Goal: Task Accomplishment & Management: Complete application form

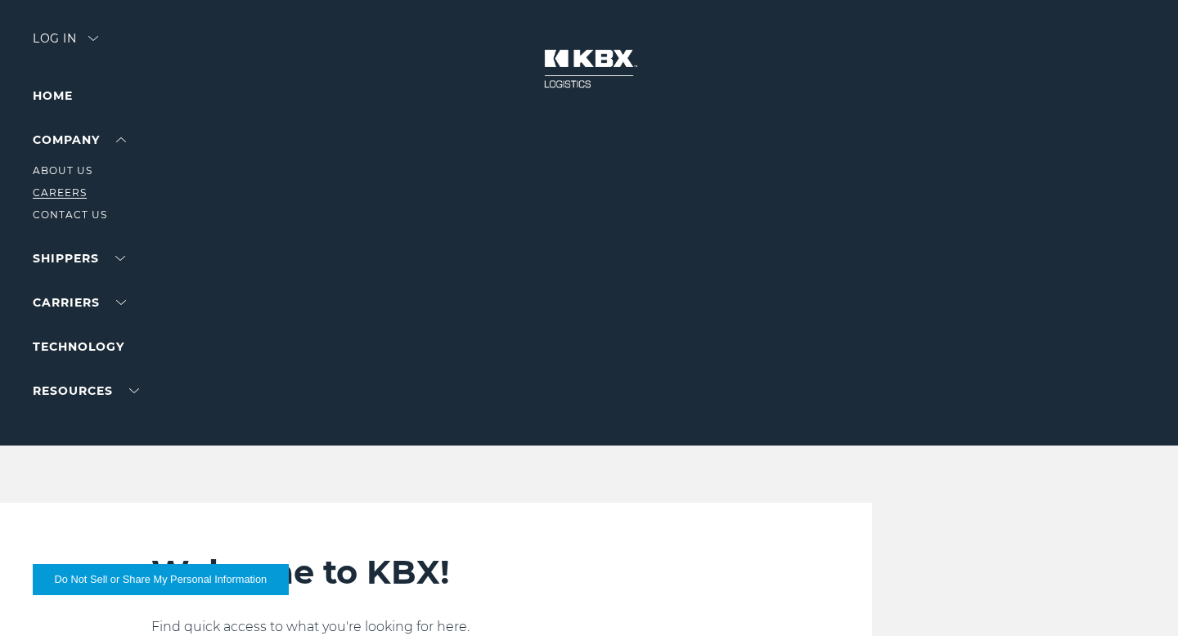
click at [79, 188] on link "Careers" at bounding box center [60, 193] width 54 height 12
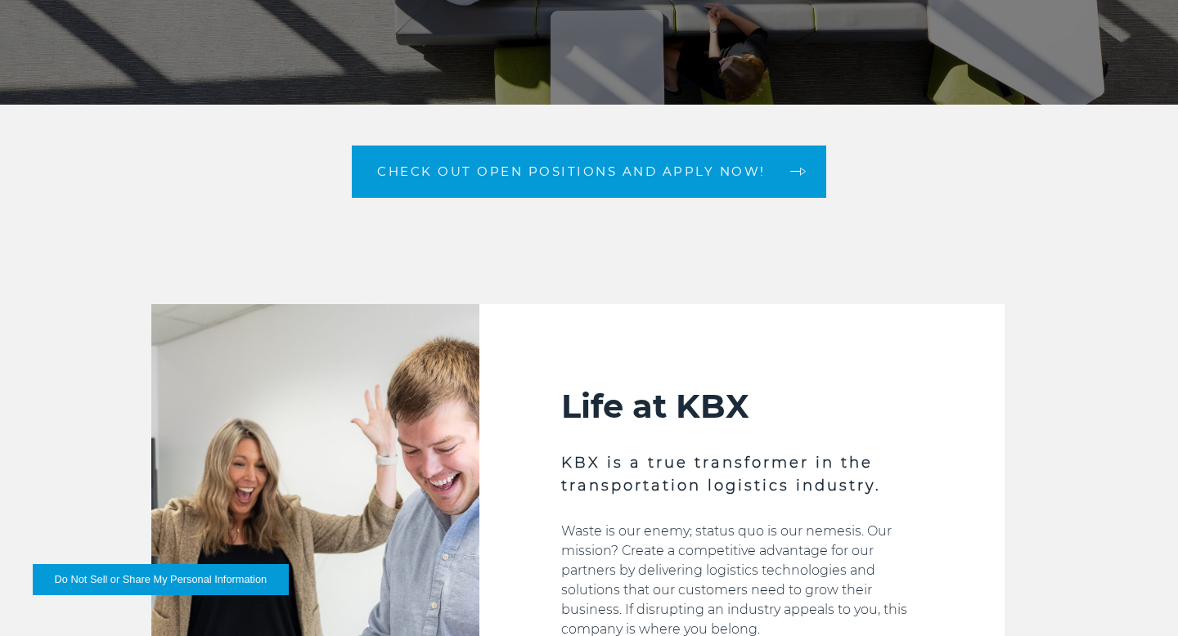
scroll to position [338, 0]
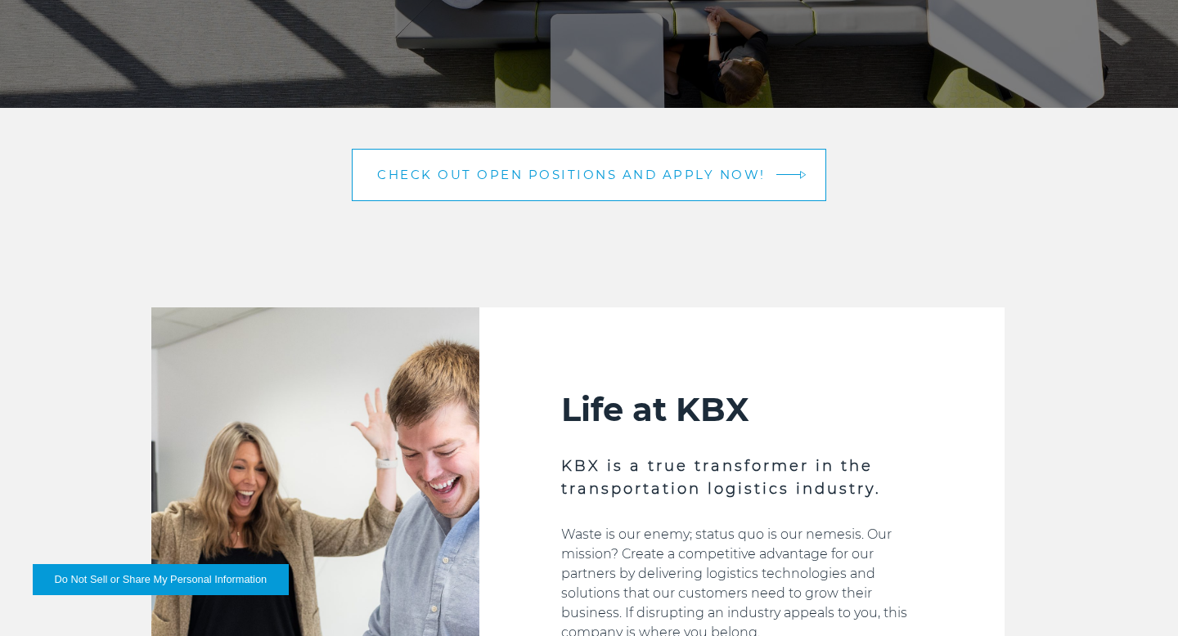
click at [556, 172] on span "Check out open positions and apply now!" at bounding box center [571, 175] width 389 height 12
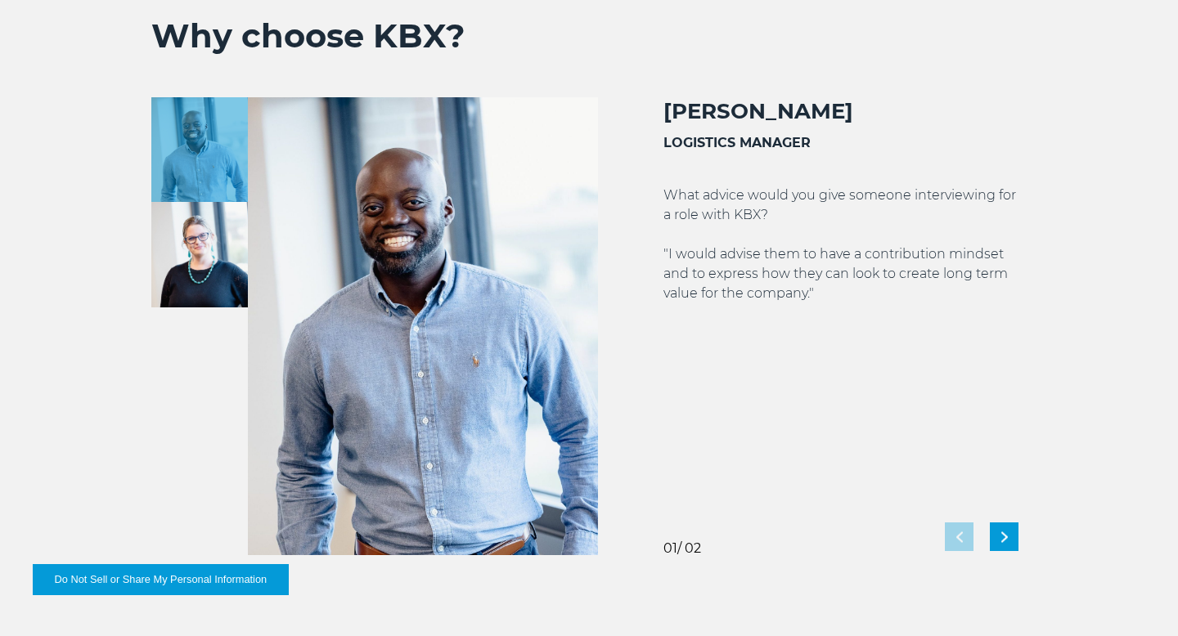
scroll to position [2862, 0]
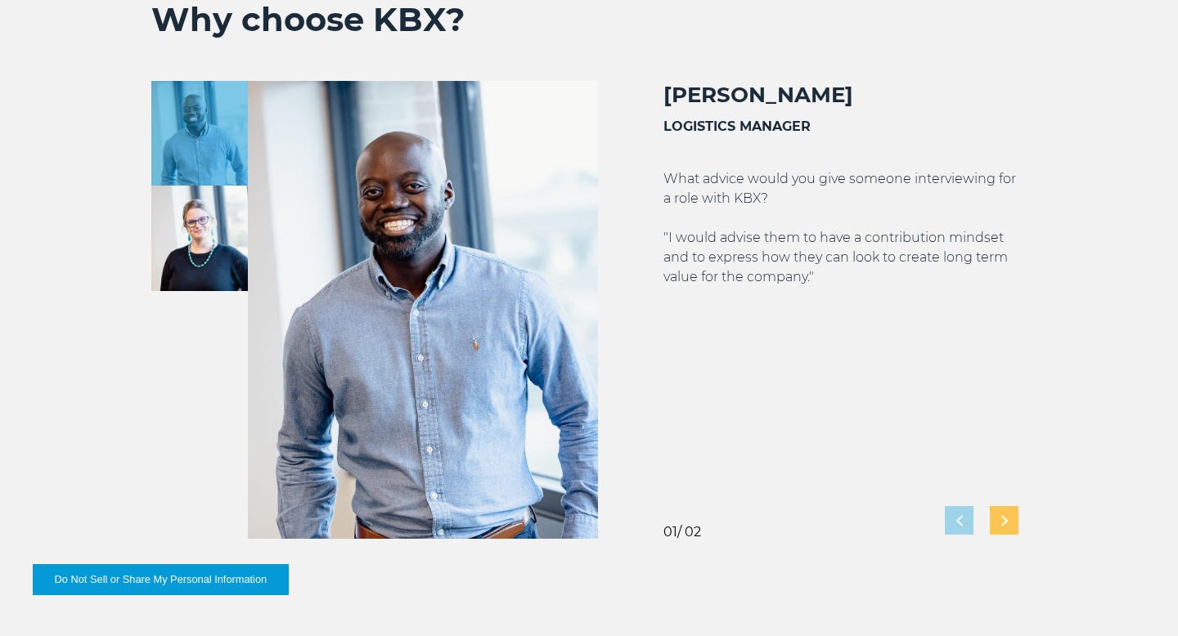
click at [1002, 513] on div "Next slide" at bounding box center [1004, 520] width 29 height 29
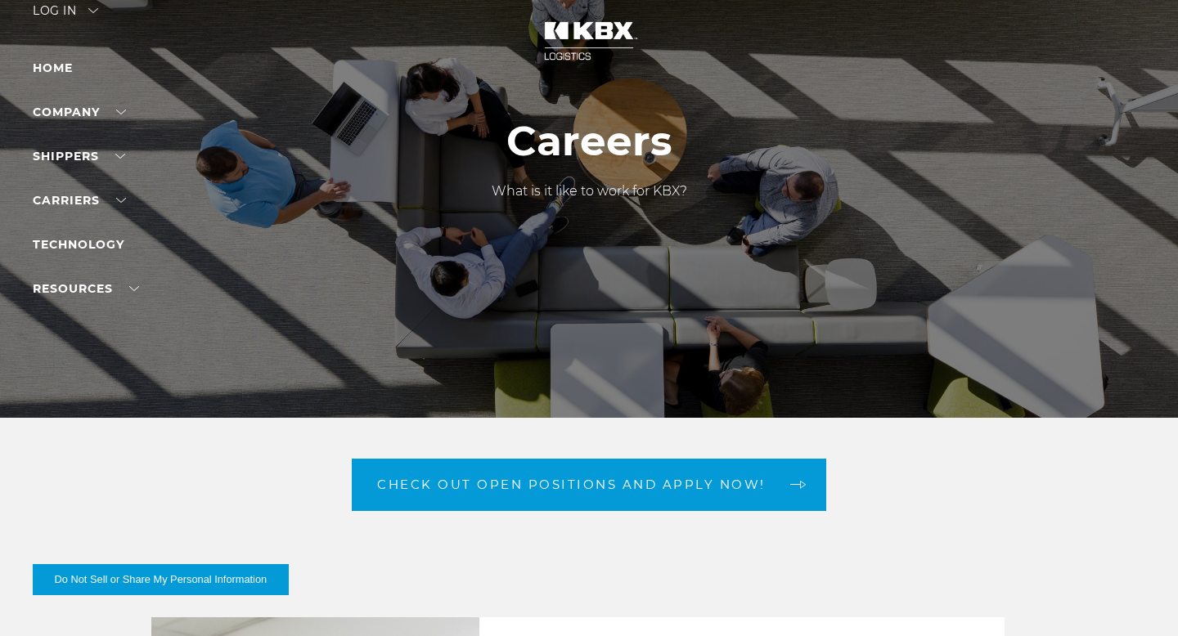
scroll to position [0, 0]
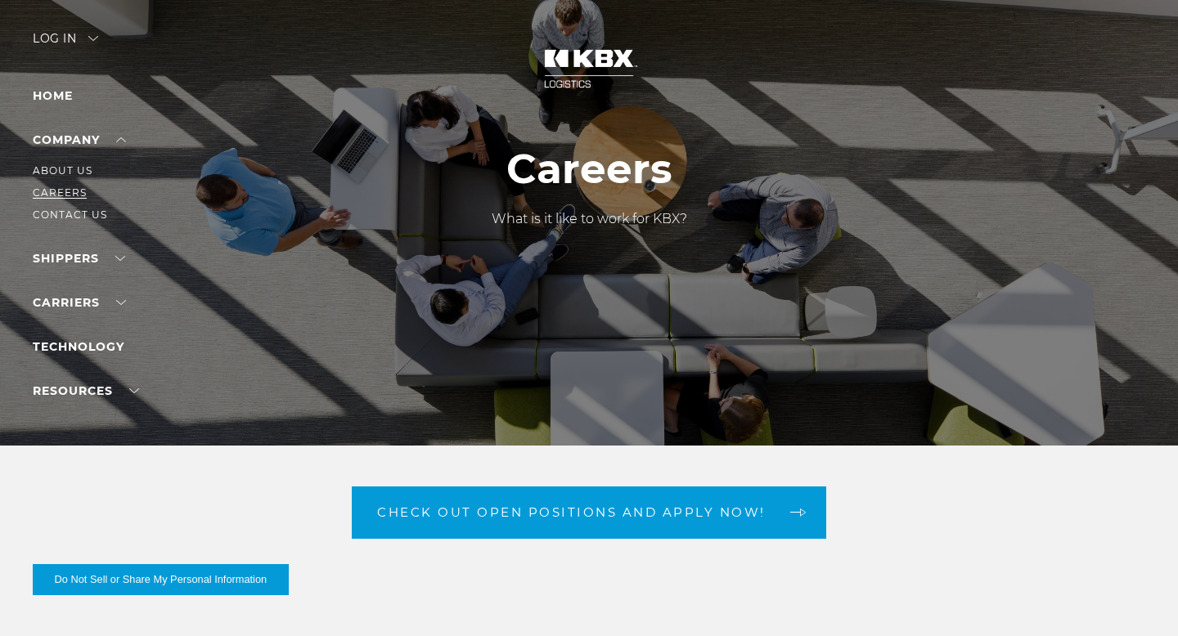
click at [71, 191] on link "Careers" at bounding box center [60, 193] width 54 height 12
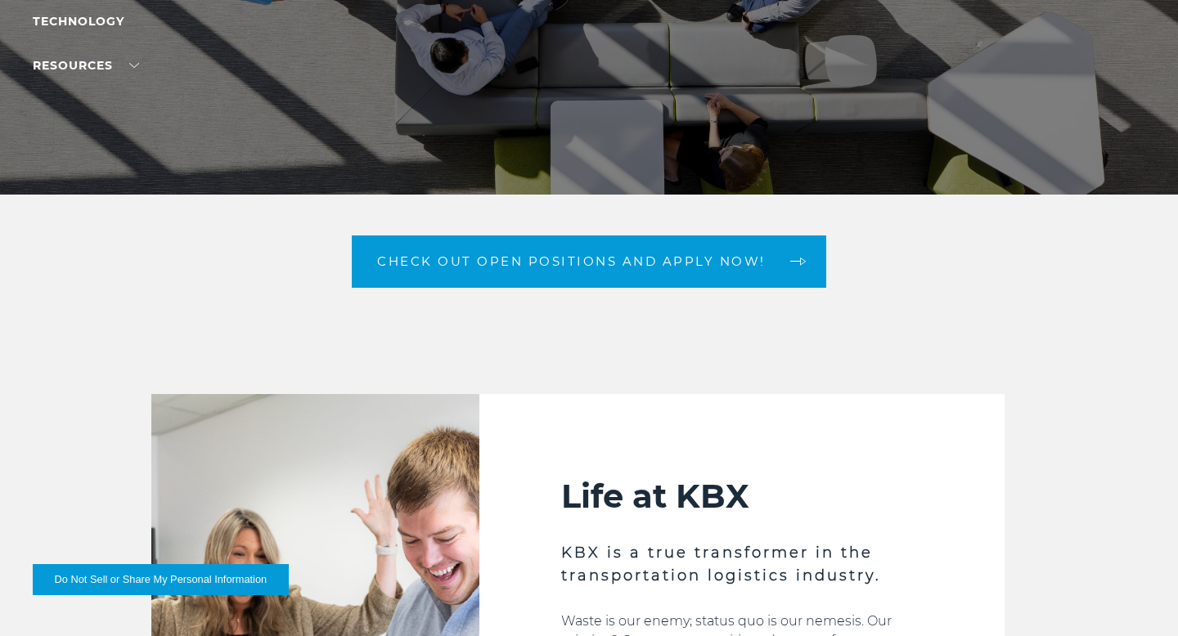
scroll to position [257, 0]
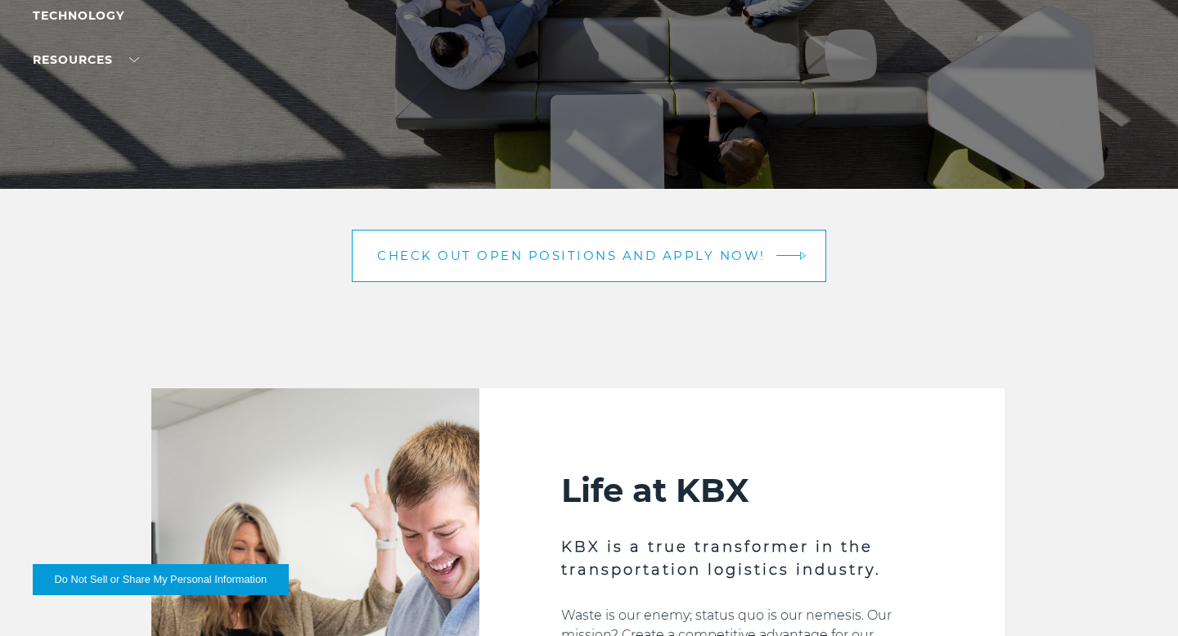
click at [682, 265] on link "Check out open positions and apply now!" at bounding box center [589, 256] width 474 height 52
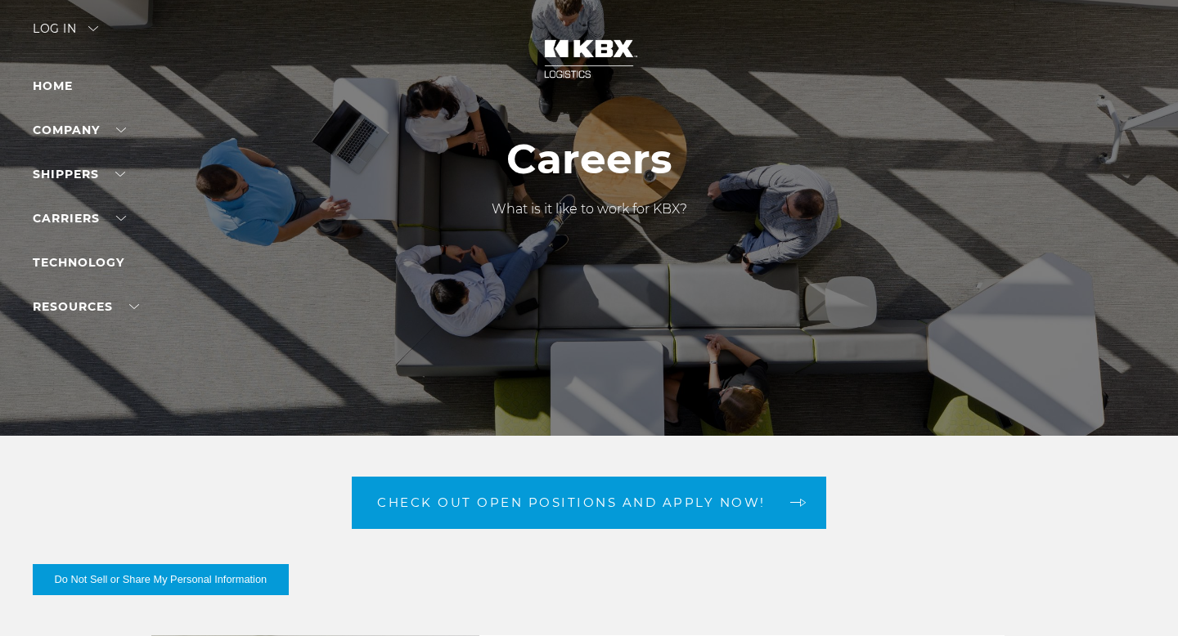
scroll to position [0, 0]
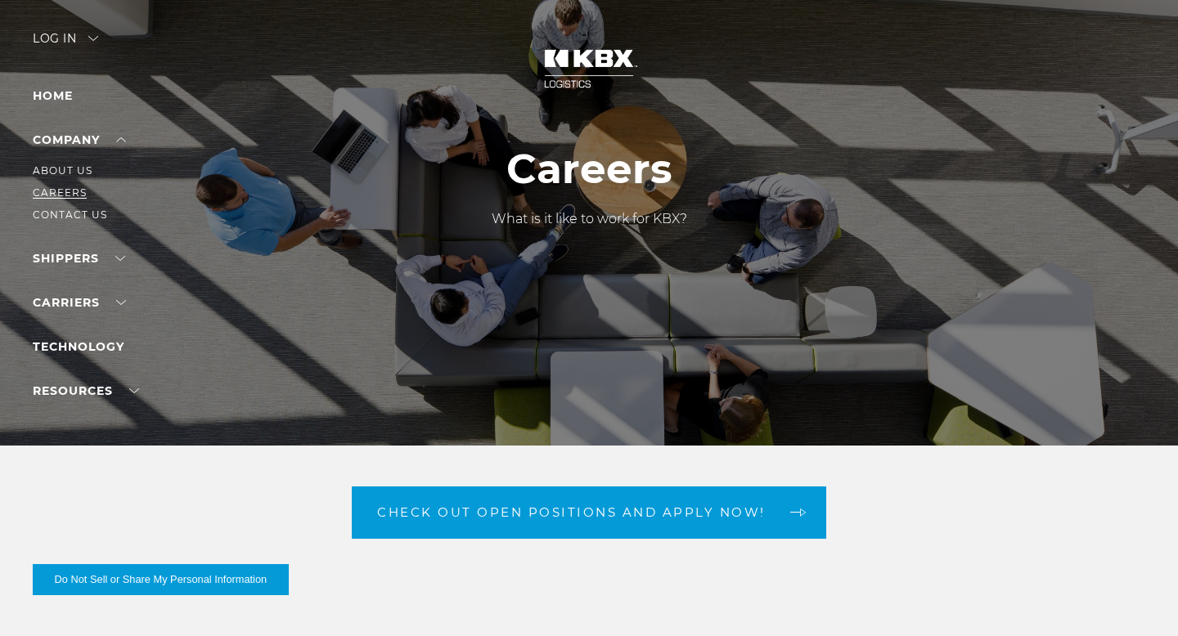
click at [69, 193] on link "Careers" at bounding box center [60, 193] width 54 height 12
click at [75, 196] on link "Careers" at bounding box center [60, 193] width 54 height 12
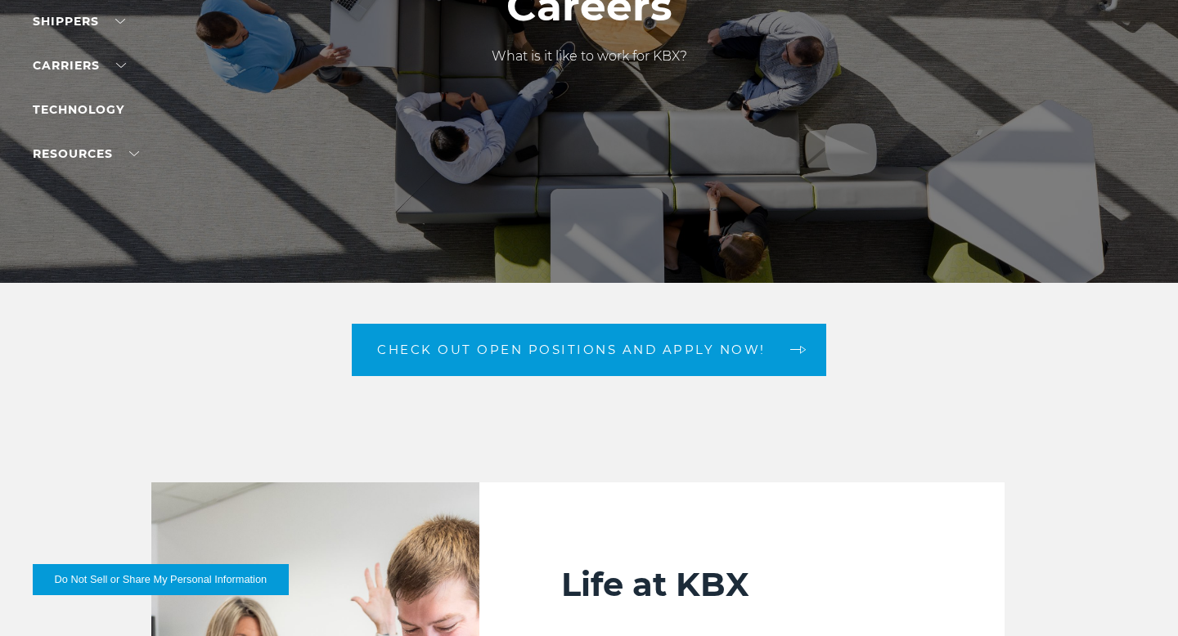
scroll to position [182, 0]
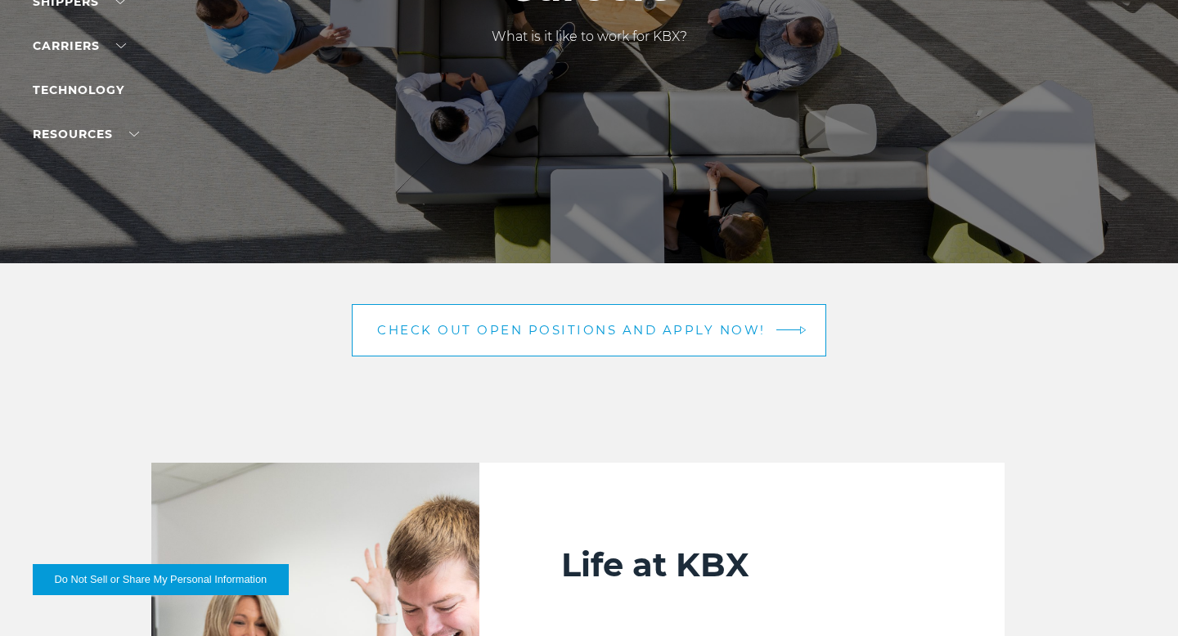
click at [623, 334] on span "Check out open positions and apply now!" at bounding box center [571, 330] width 389 height 12
